Goal: Communication & Community: Answer question/provide support

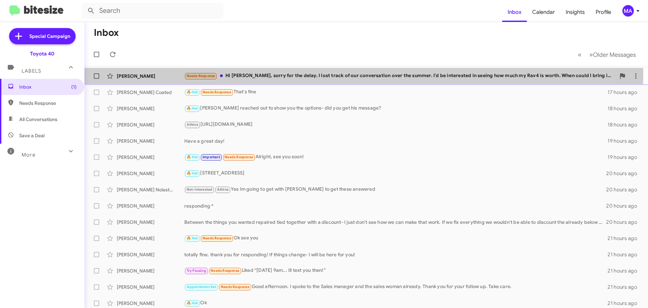
click at [286, 72] on div "Needs Response Hi [PERSON_NAME], sorry for the delay. I lost track of our conve…" at bounding box center [400, 76] width 432 height 8
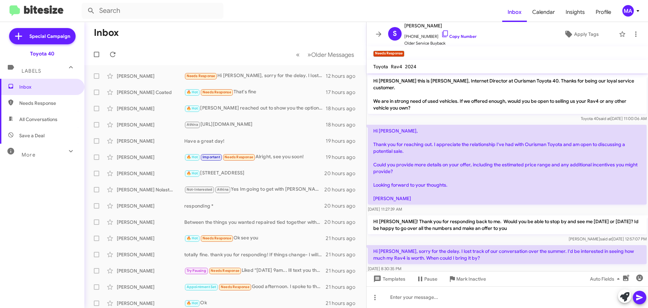
scroll to position [9, 0]
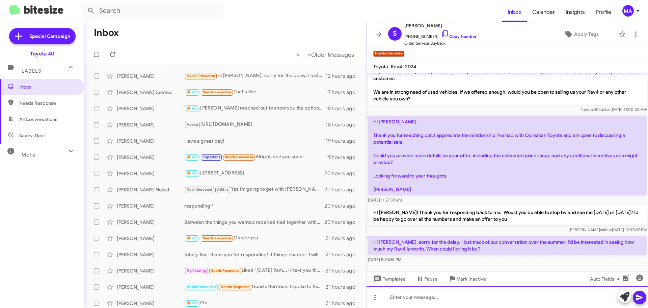
click at [432, 299] on div at bounding box center [508, 297] width 282 height 22
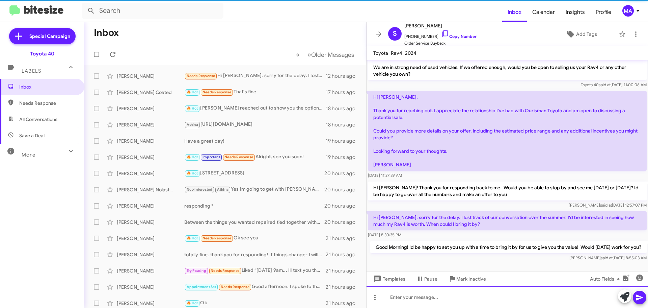
scroll to position [27, 0]
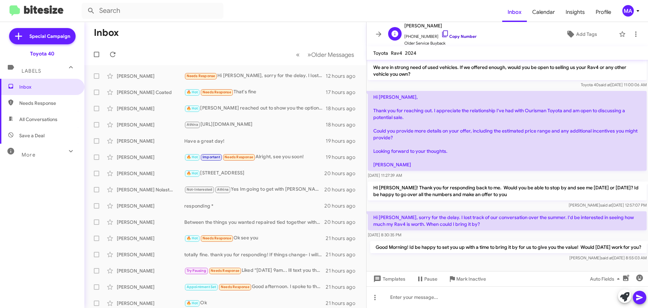
click at [441, 31] on icon at bounding box center [445, 34] width 8 height 8
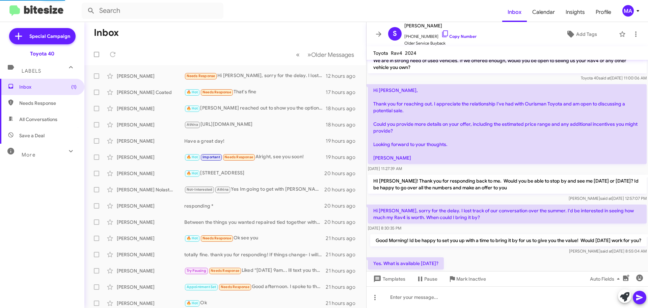
scroll to position [52, 0]
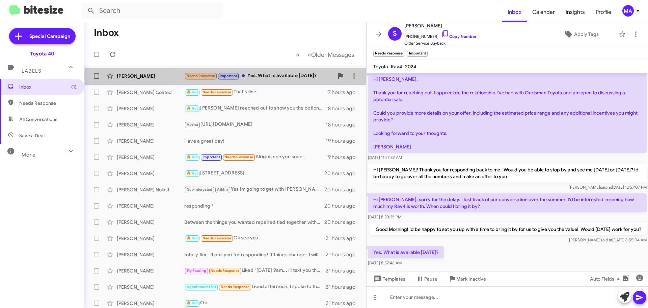
click at [284, 76] on div "Needs Response Important Yes. What is available [DATE]?" at bounding box center [259, 76] width 150 height 8
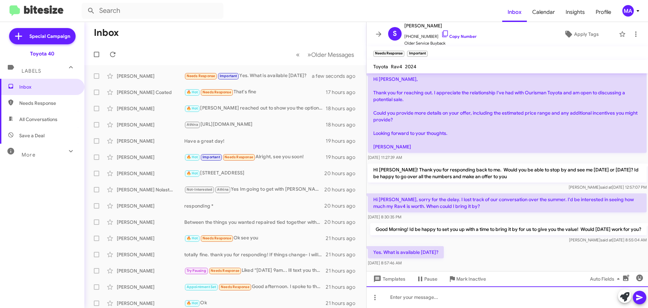
click at [416, 295] on div at bounding box center [508, 297] width 282 height 22
click at [420, 298] on div "We can do" at bounding box center [508, 297] width 282 height 22
click at [525, 299] on div "We can do anytime [DATE]! Im here now and the buying team" at bounding box center [508, 297] width 282 height 22
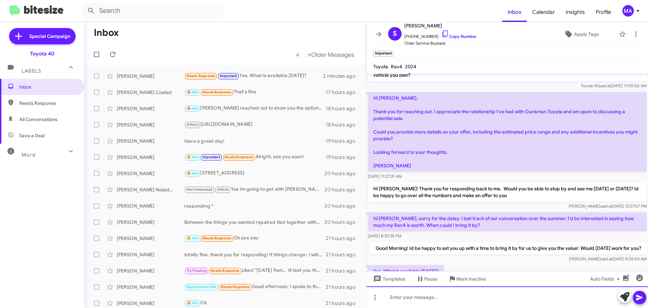
scroll to position [90, 0]
